Goal: Use online tool/utility: Utilize a website feature to perform a specific function

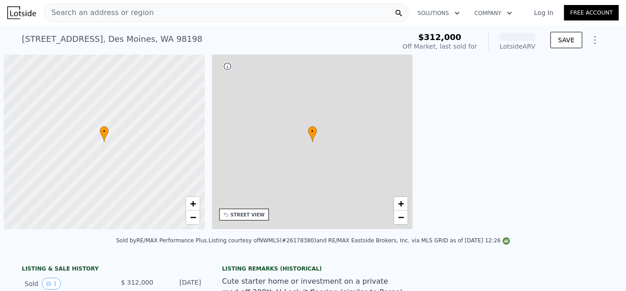
scroll to position [0, 3]
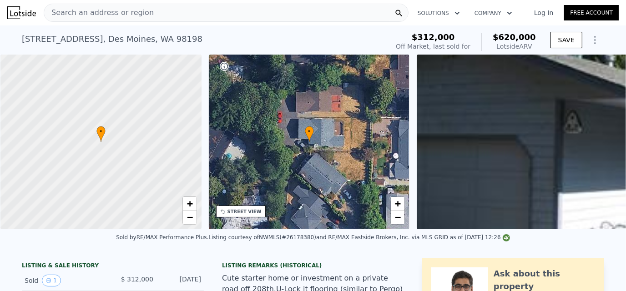
click at [590, 38] on icon "Show Options" at bounding box center [595, 40] width 11 height 11
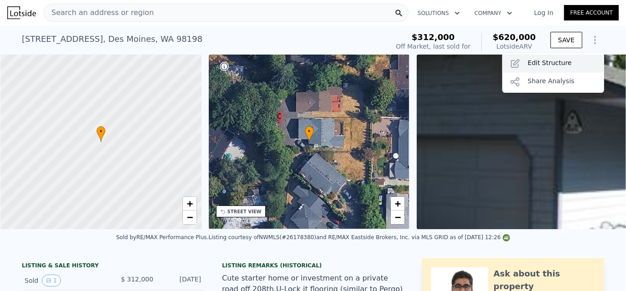
click at [554, 58] on div "Edit Structure" at bounding box center [553, 64] width 102 height 18
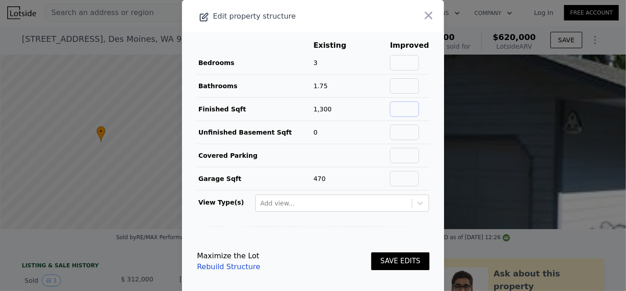
click at [411, 109] on input "text" at bounding box center [404, 108] width 29 height 15
type input "1150"
click at [303, 237] on footer "Maximize the Lot Rebuild Structure SAVE EDITS" at bounding box center [313, 261] width 262 height 69
click at [412, 259] on button "SAVE EDITS" at bounding box center [400, 262] width 58 height 18
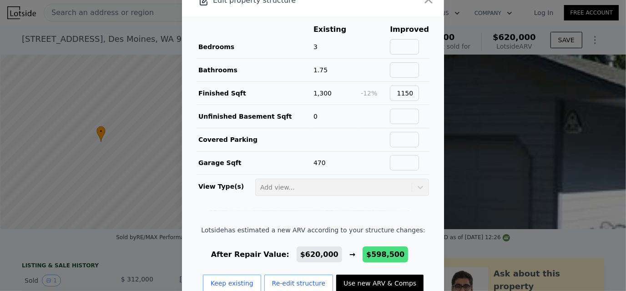
scroll to position [0, 0]
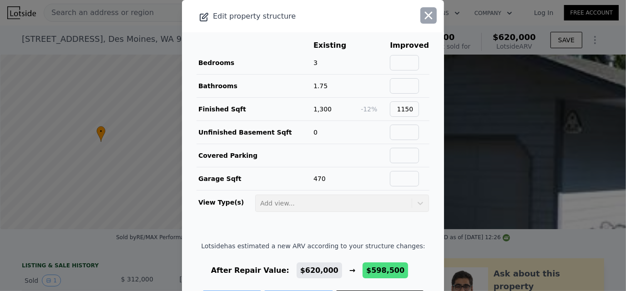
click at [422, 12] on icon "button" at bounding box center [428, 15] width 13 height 13
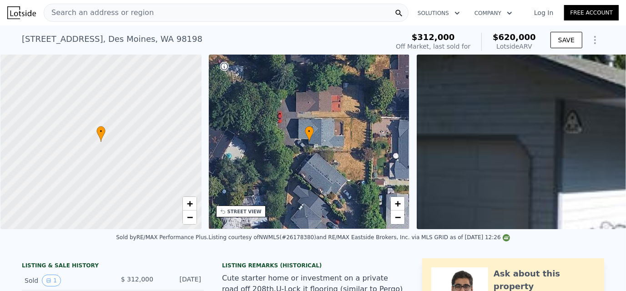
click at [590, 37] on icon "Show Options" at bounding box center [595, 40] width 11 height 11
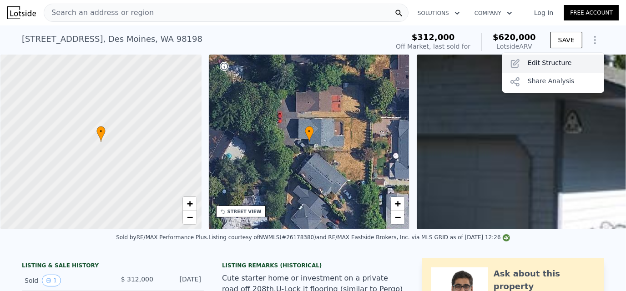
click at [534, 58] on div "Edit Structure" at bounding box center [553, 64] width 102 height 18
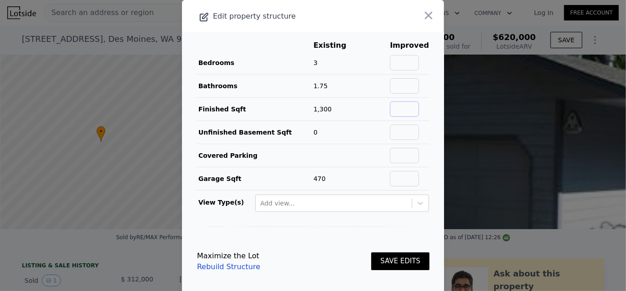
click at [405, 110] on input "text" at bounding box center [404, 108] width 29 height 15
type input "1150"
click at [395, 253] on button "SAVE EDITS" at bounding box center [400, 262] width 58 height 18
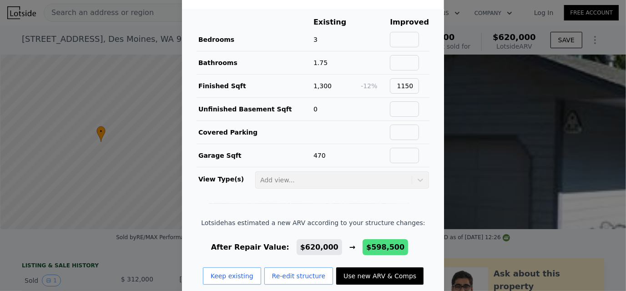
scroll to position [35, 0]
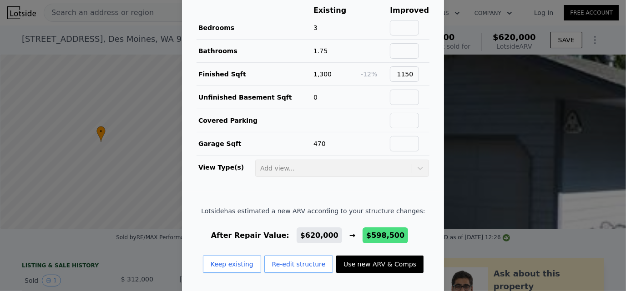
click at [358, 263] on button "Use new ARV & Comps" at bounding box center [379, 264] width 87 height 17
type input "2"
type input "3"
type input "860"
type input "1550"
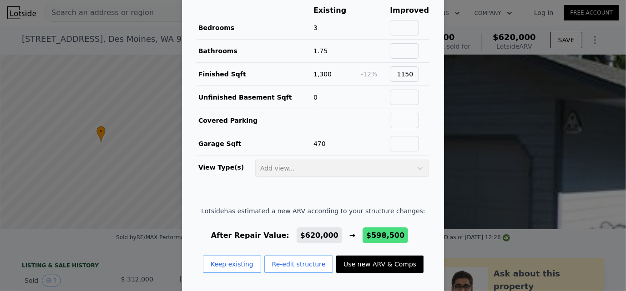
type input "5000"
type input "10125"
checkbox input "false"
type input "$ 598,500"
type input "$ 224,368"
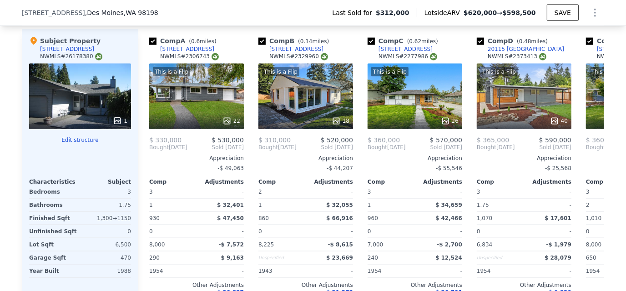
scroll to position [934, 0]
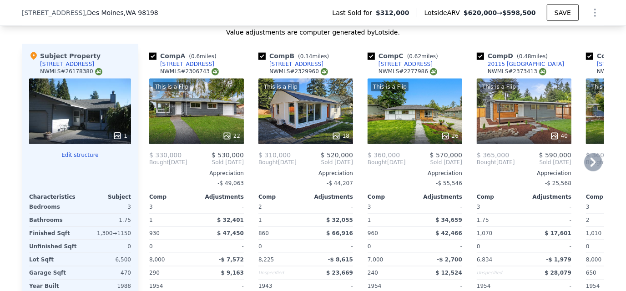
click at [587, 166] on icon at bounding box center [593, 162] width 18 height 18
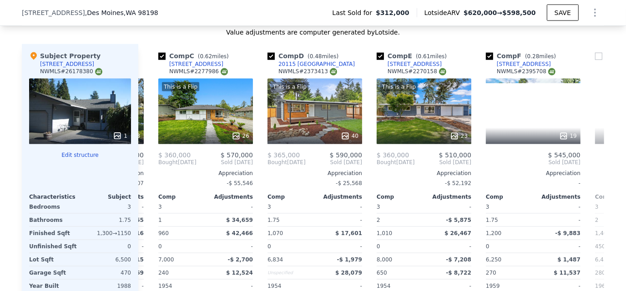
scroll to position [0, 218]
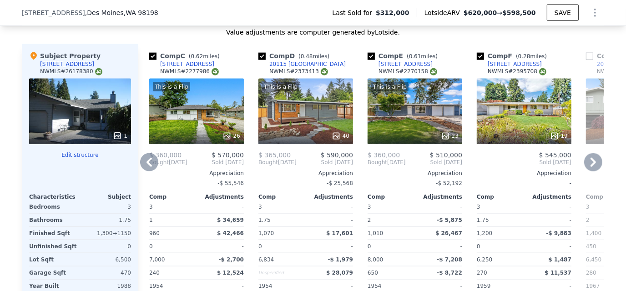
click at [143, 168] on icon at bounding box center [149, 162] width 18 height 18
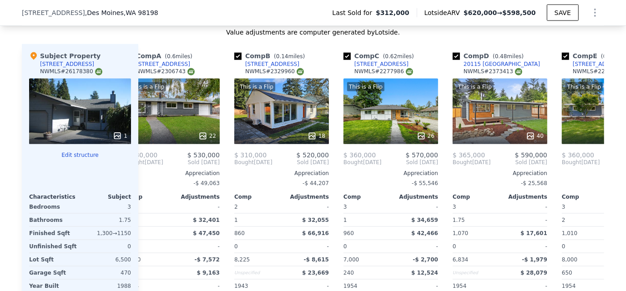
scroll to position [0, 0]
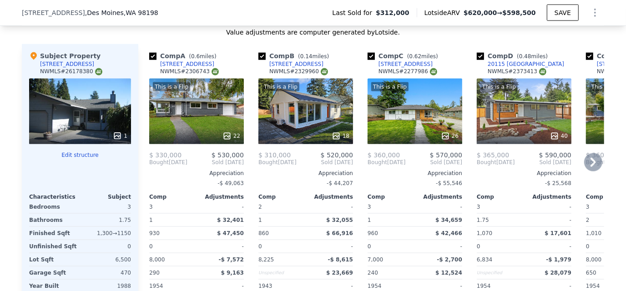
click at [586, 168] on icon at bounding box center [593, 162] width 18 height 18
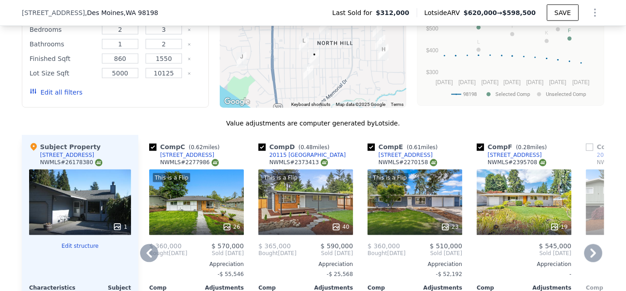
scroll to position [888, 0]
